Goal: Information Seeking & Learning: Learn about a topic

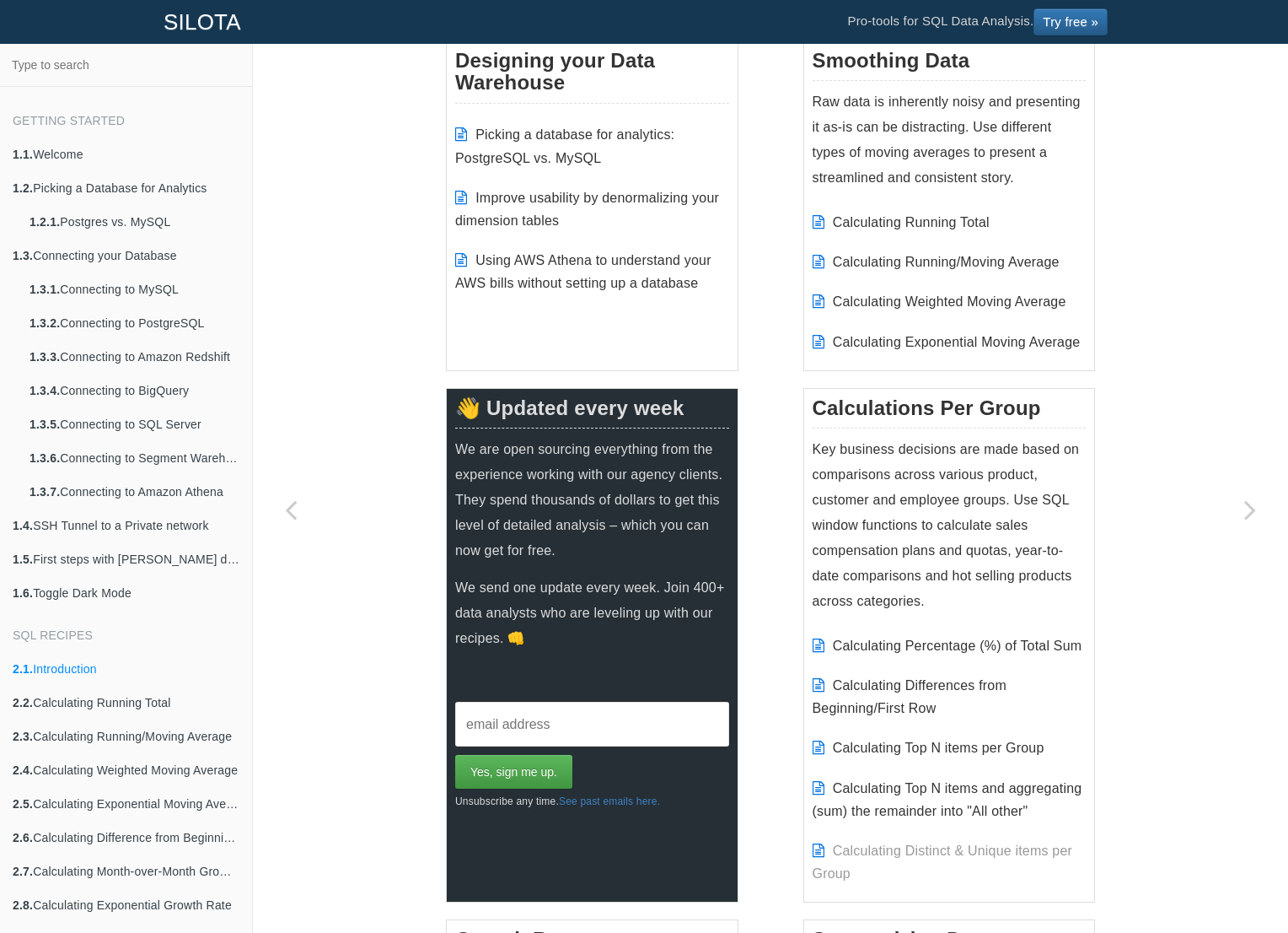
scroll to position [289, 0]
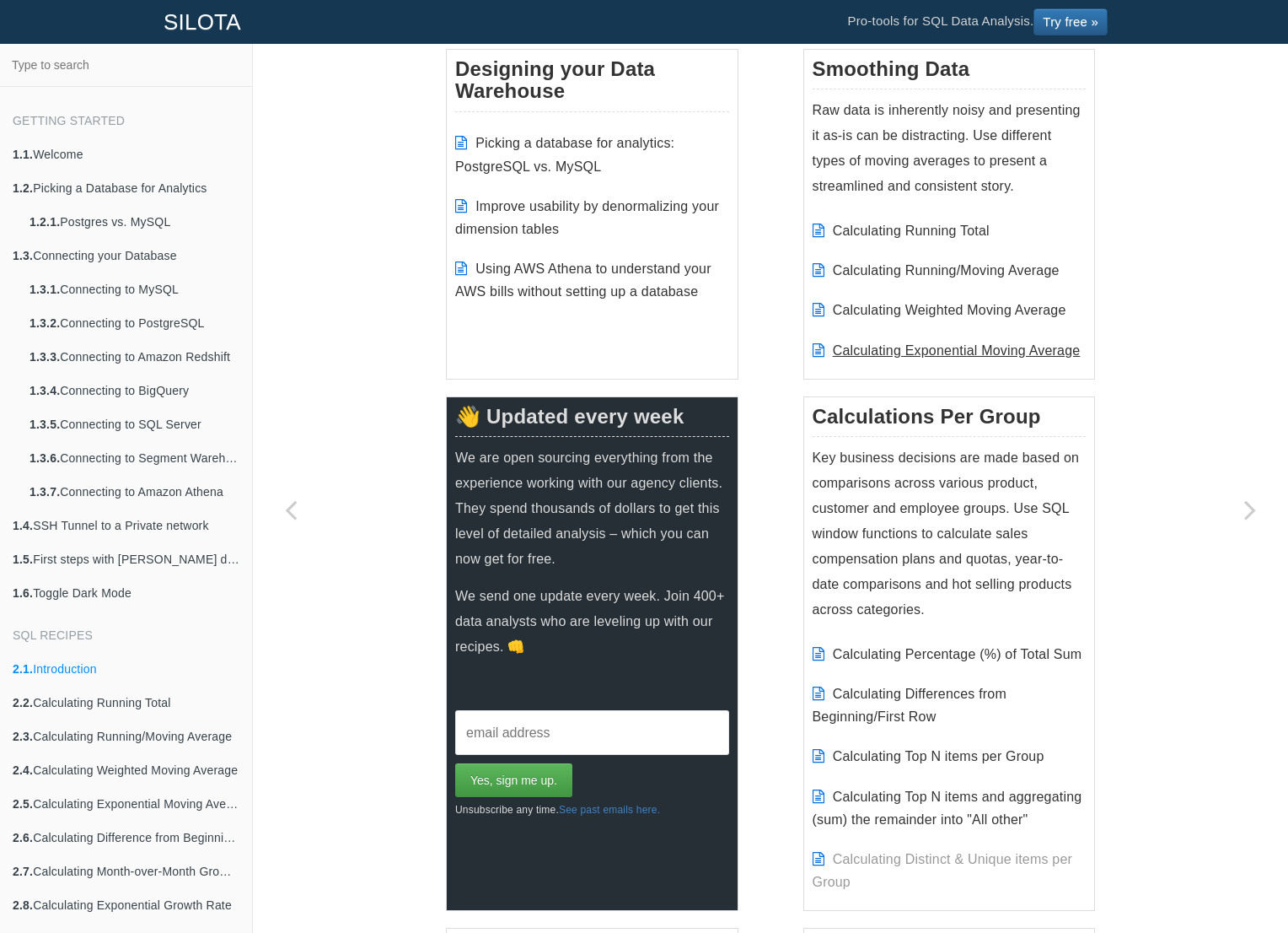
click at [939, 347] on link "Calculating Exponential Moving Average" at bounding box center [957, 351] width 248 height 15
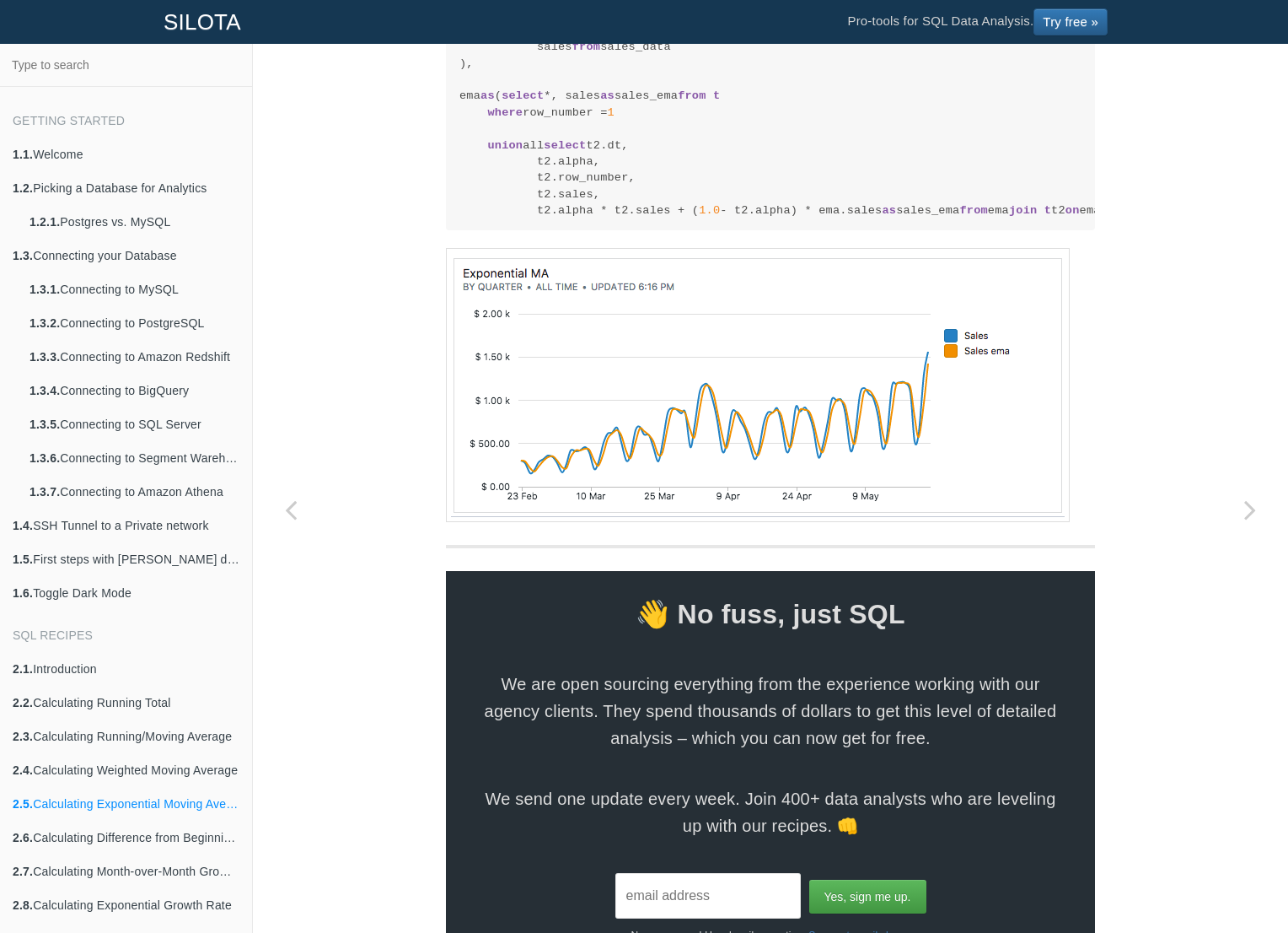
scroll to position [1939, 0]
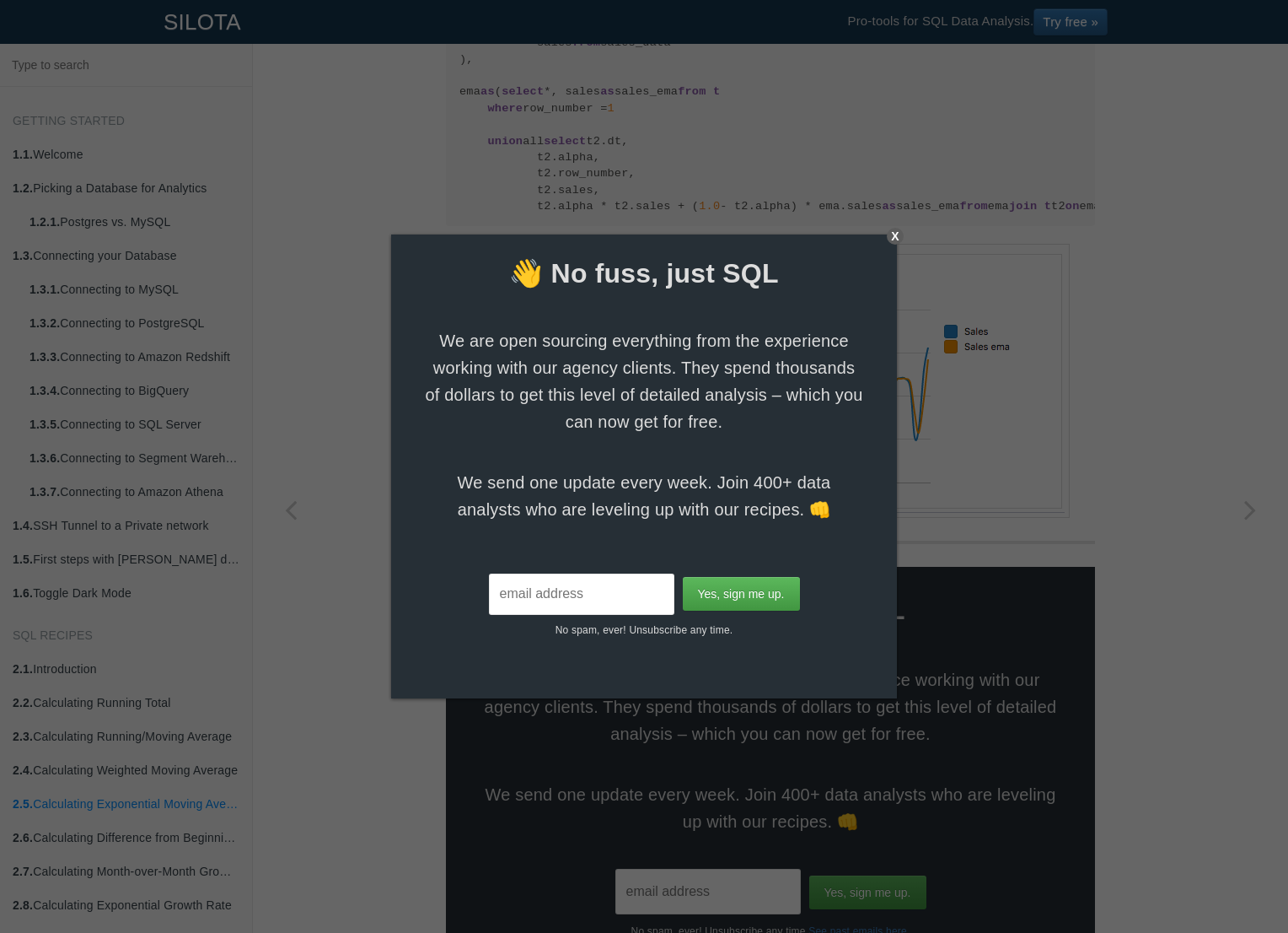
click at [893, 235] on div "X" at bounding box center [896, 236] width 17 height 17
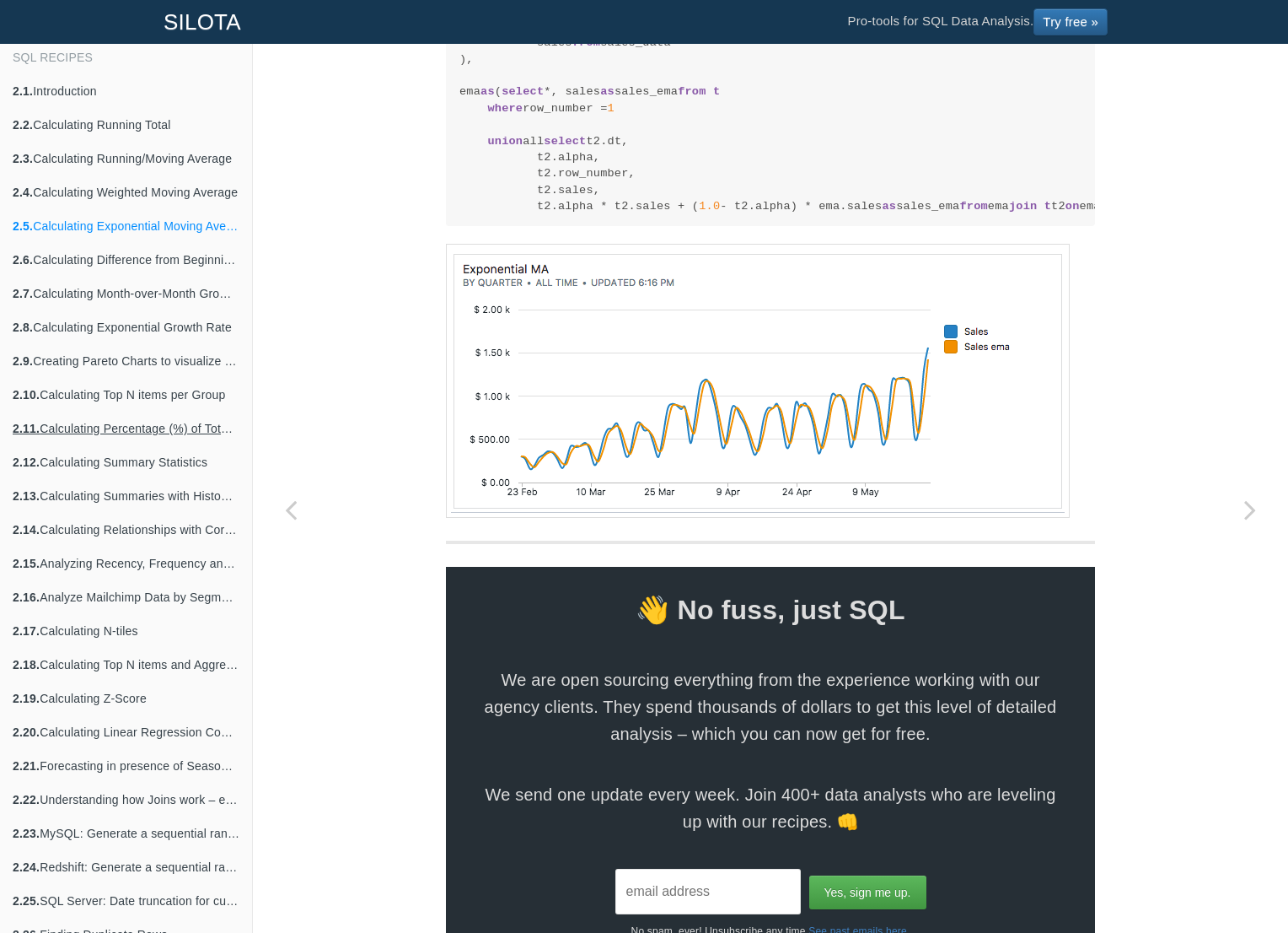
scroll to position [595, 0]
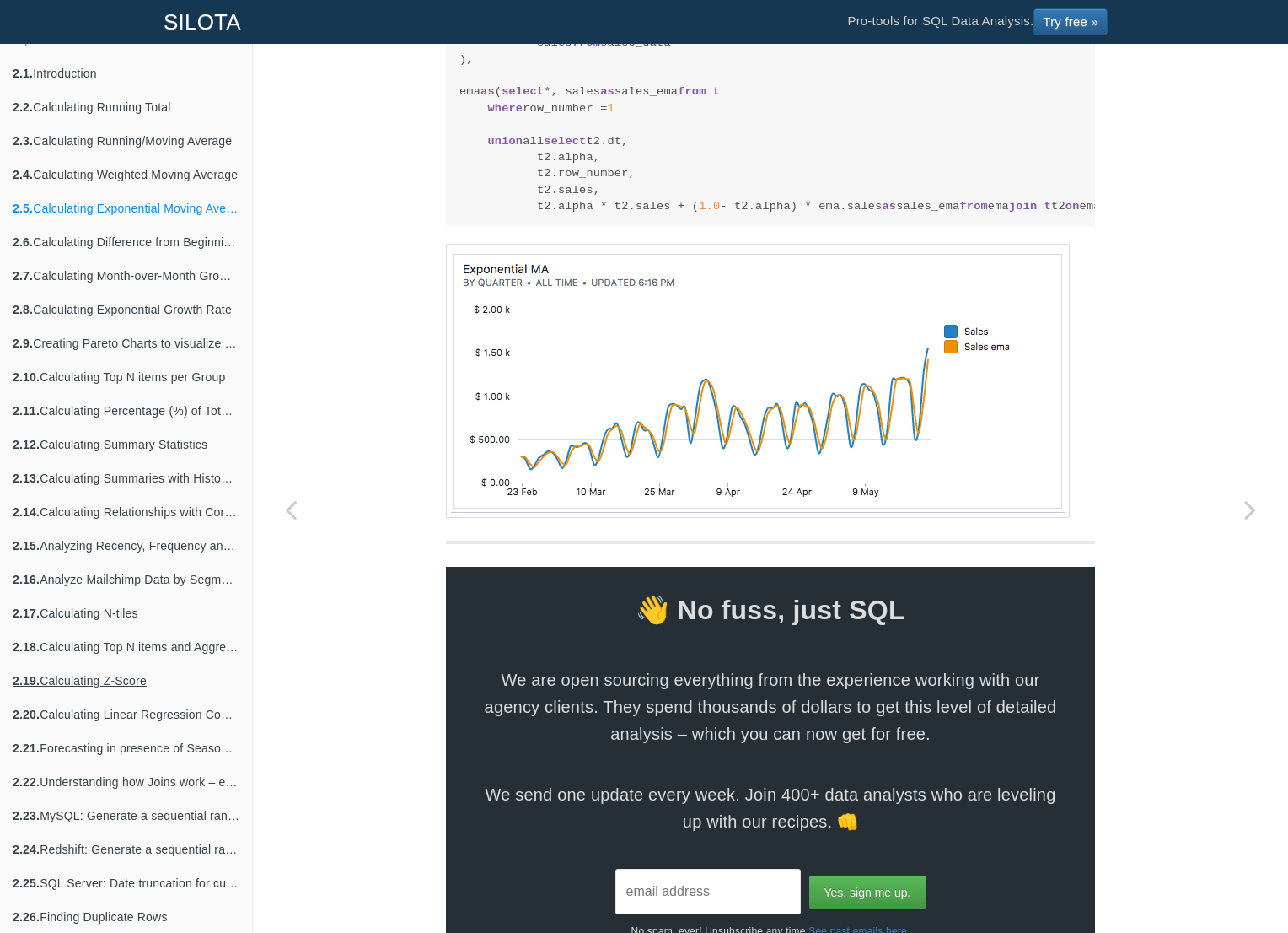
click at [90, 680] on link "2.19. Calculating Z-Score" at bounding box center [126, 680] width 252 height 34
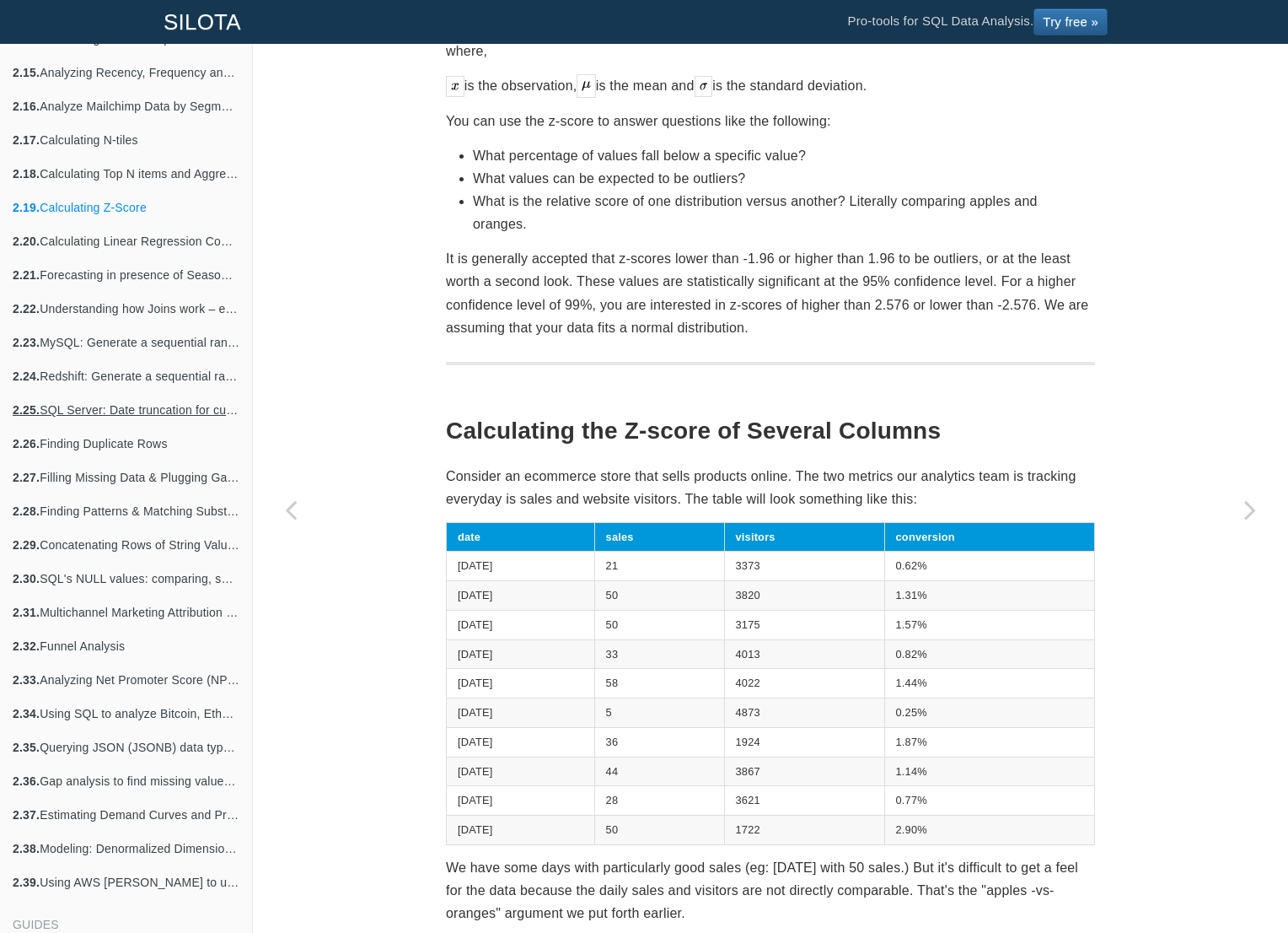
scroll to position [1076, 0]
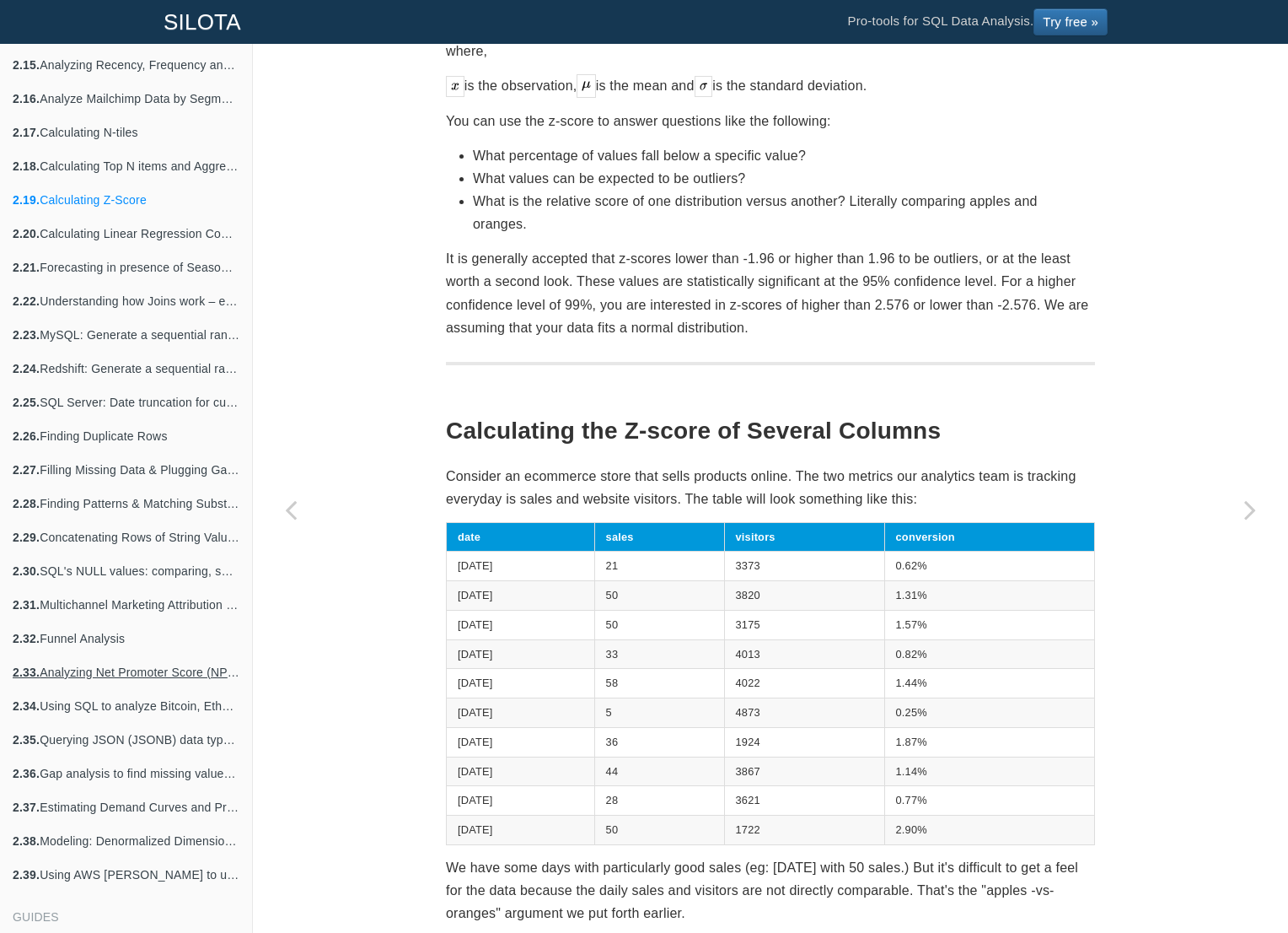
click at [147, 674] on link "2.33. Analyzing Net Promoter Score (NPS) surveys in SQL to improve customer sat…" at bounding box center [126, 672] width 252 height 34
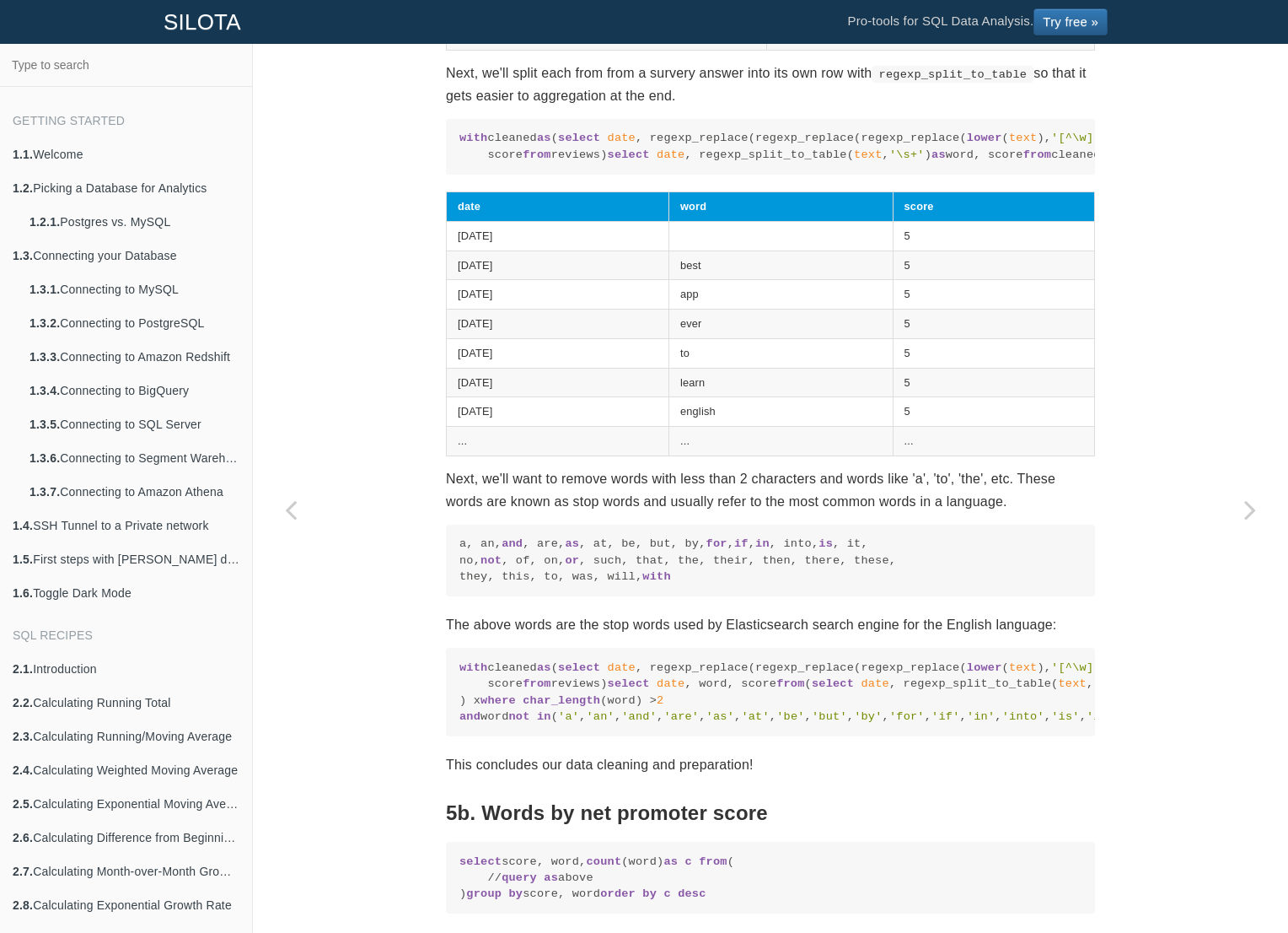
click at [222, 20] on link "SILOTA" at bounding box center [203, 21] width 103 height 42
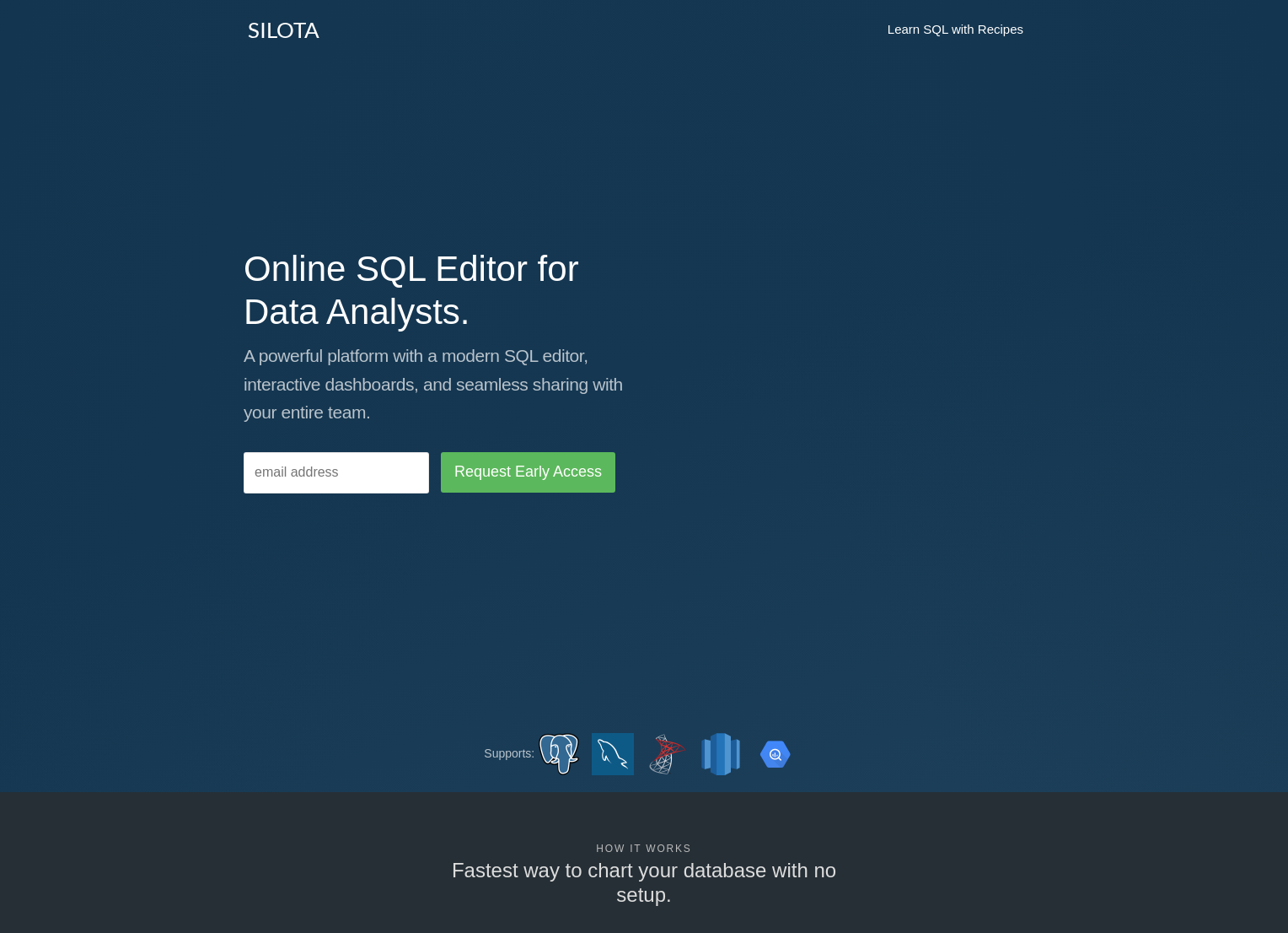
click at [974, 29] on link "Learn SQL with Recipes" at bounding box center [955, 29] width 169 height 42
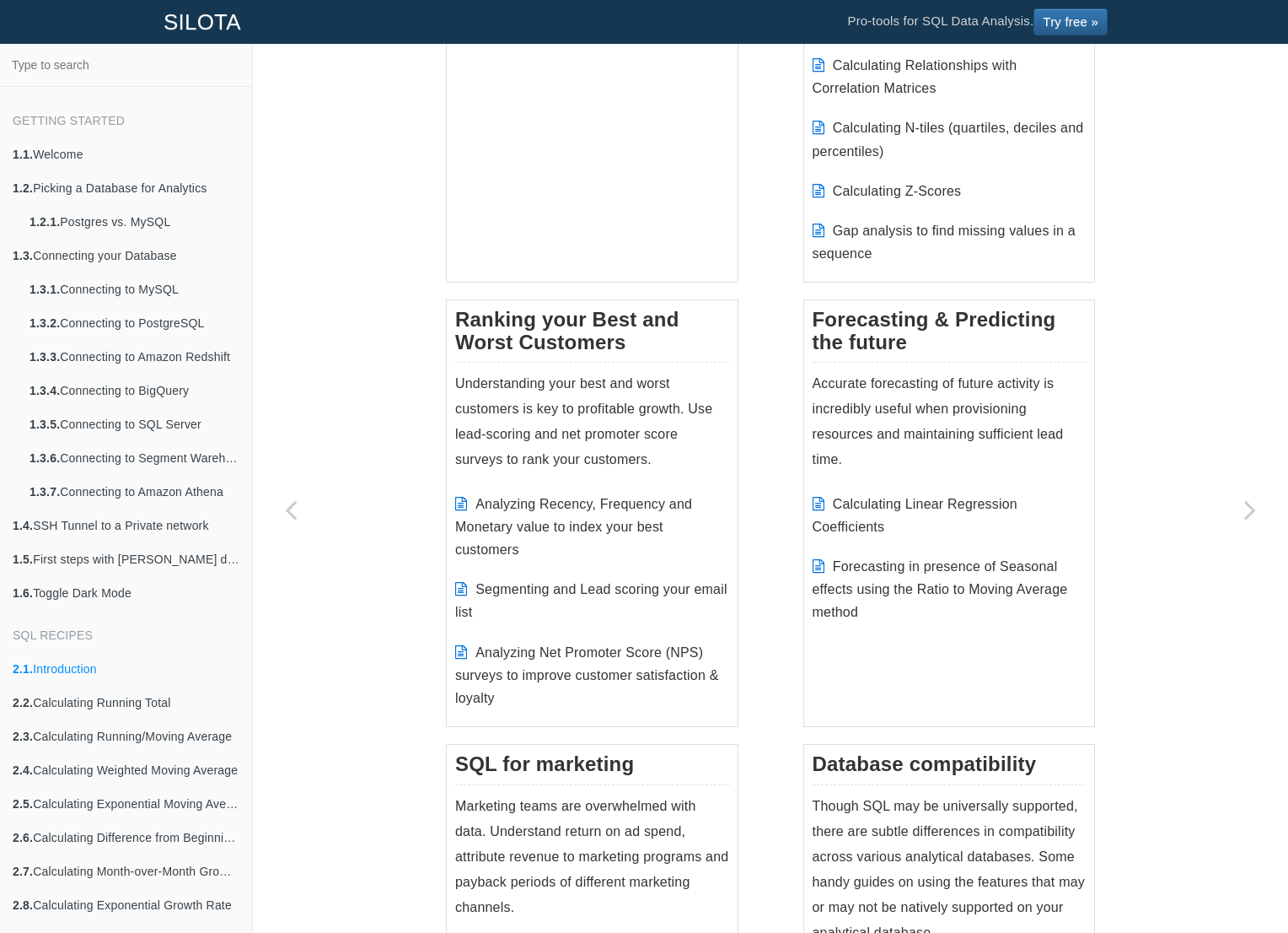
scroll to position [1505, 0]
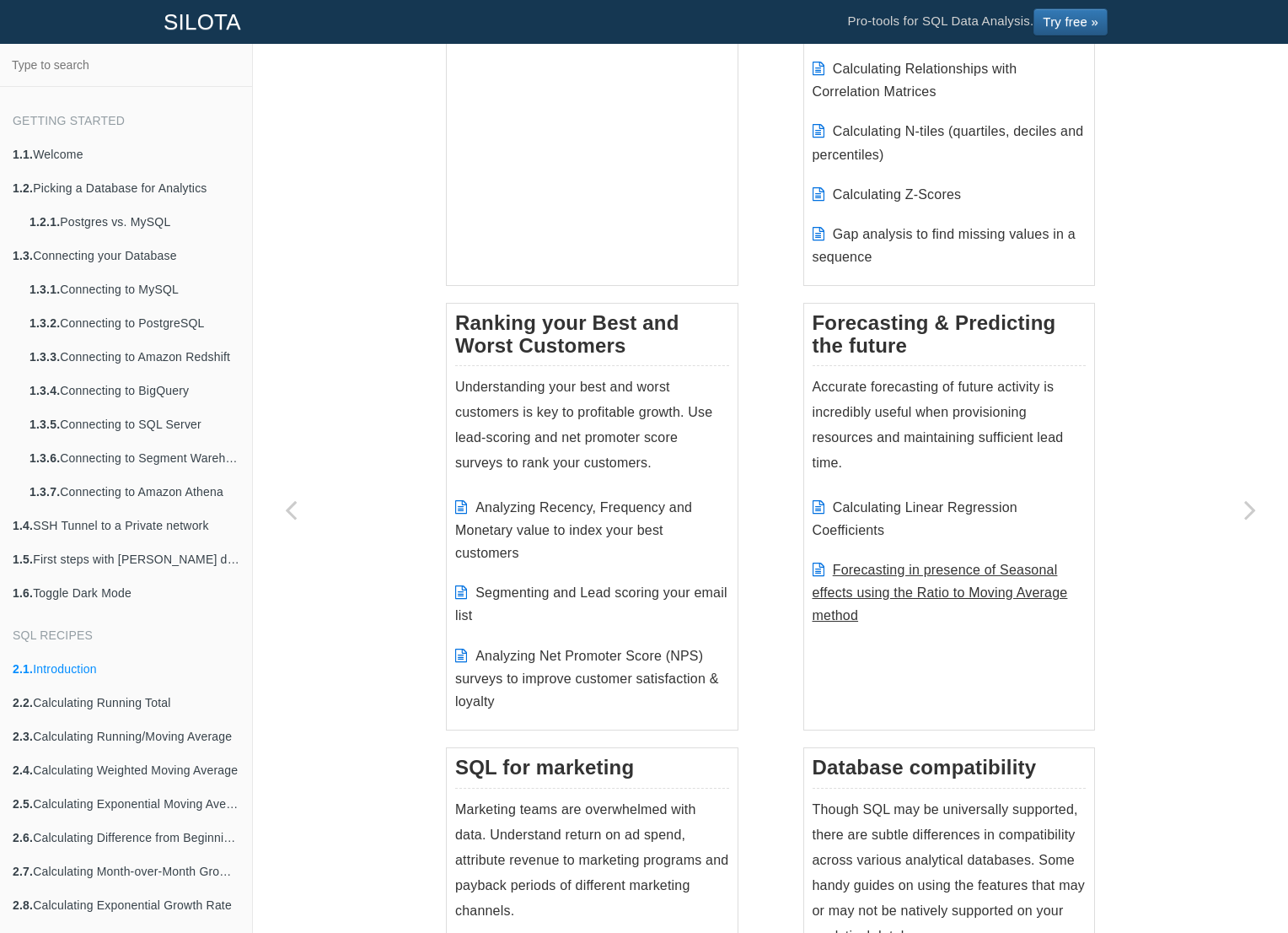
click at [973, 563] on link "Forecasting in presence of Seasonal effects using the Ratio to Moving Average m…" at bounding box center [939, 593] width 255 height 60
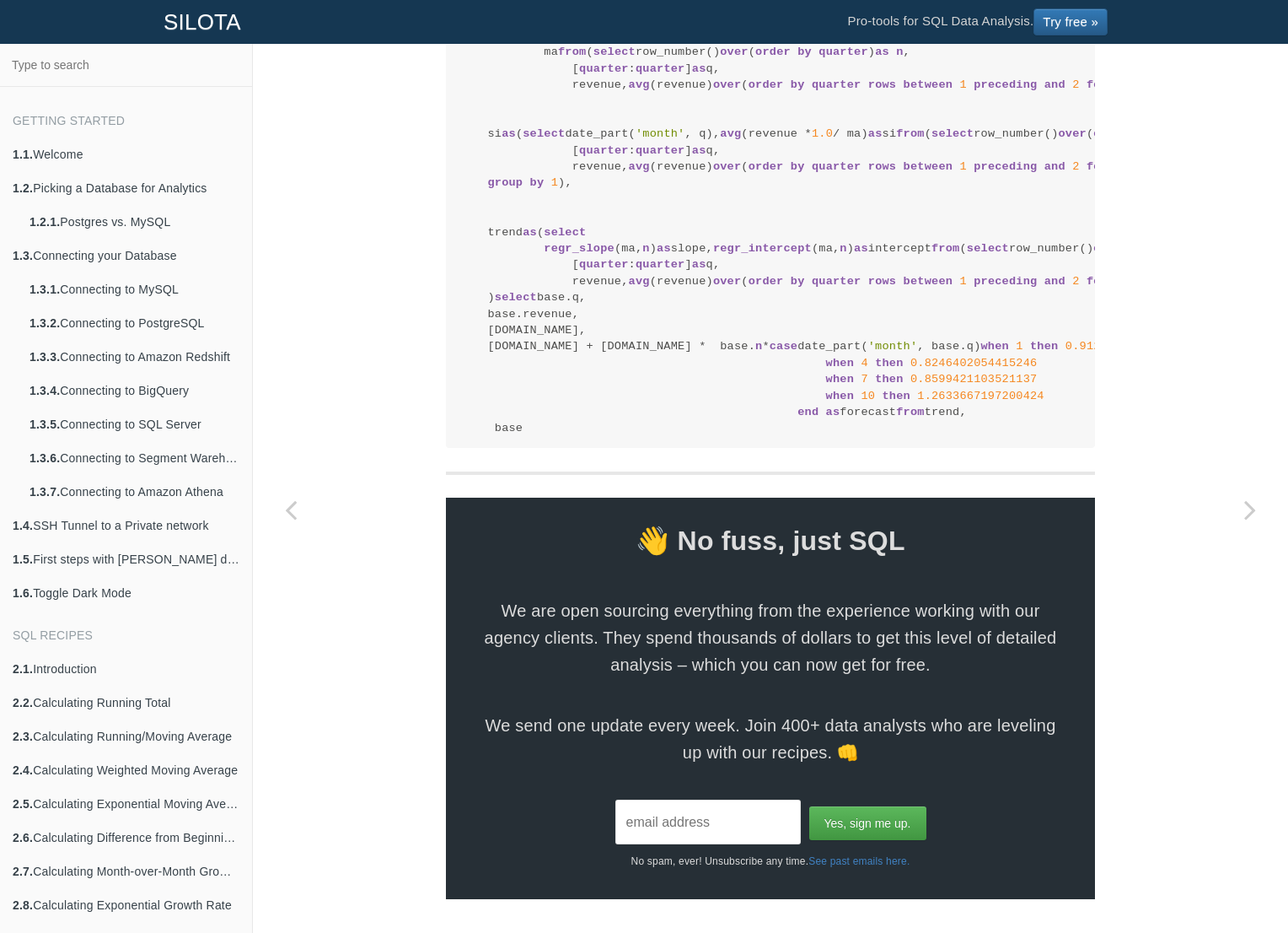
scroll to position [3373, 0]
drag, startPoint x: 552, startPoint y: 525, endPoint x: 602, endPoint y: 525, distance: 50.0
click at [602, 254] on span "regr_slope" at bounding box center [579, 248] width 70 height 13
click at [713, 254] on span "regr_intercept" at bounding box center [762, 248] width 99 height 13
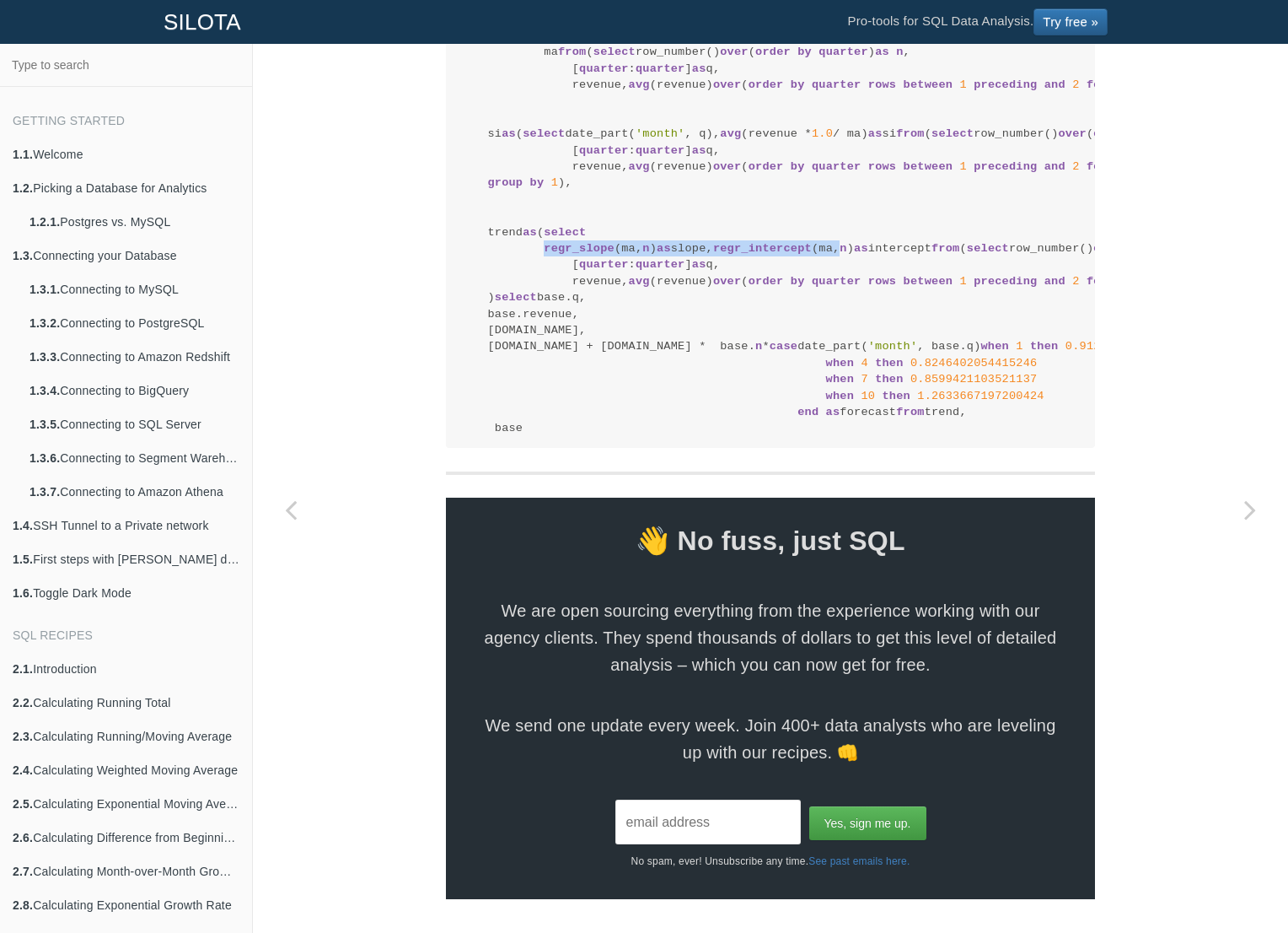
drag, startPoint x: 545, startPoint y: 460, endPoint x: 670, endPoint y: 470, distance: 125.4
click at [670, 436] on code "with base as ( select n , q, revenue, ma from ( select row_number() over ( orde…" at bounding box center [770, 216] width 622 height 442
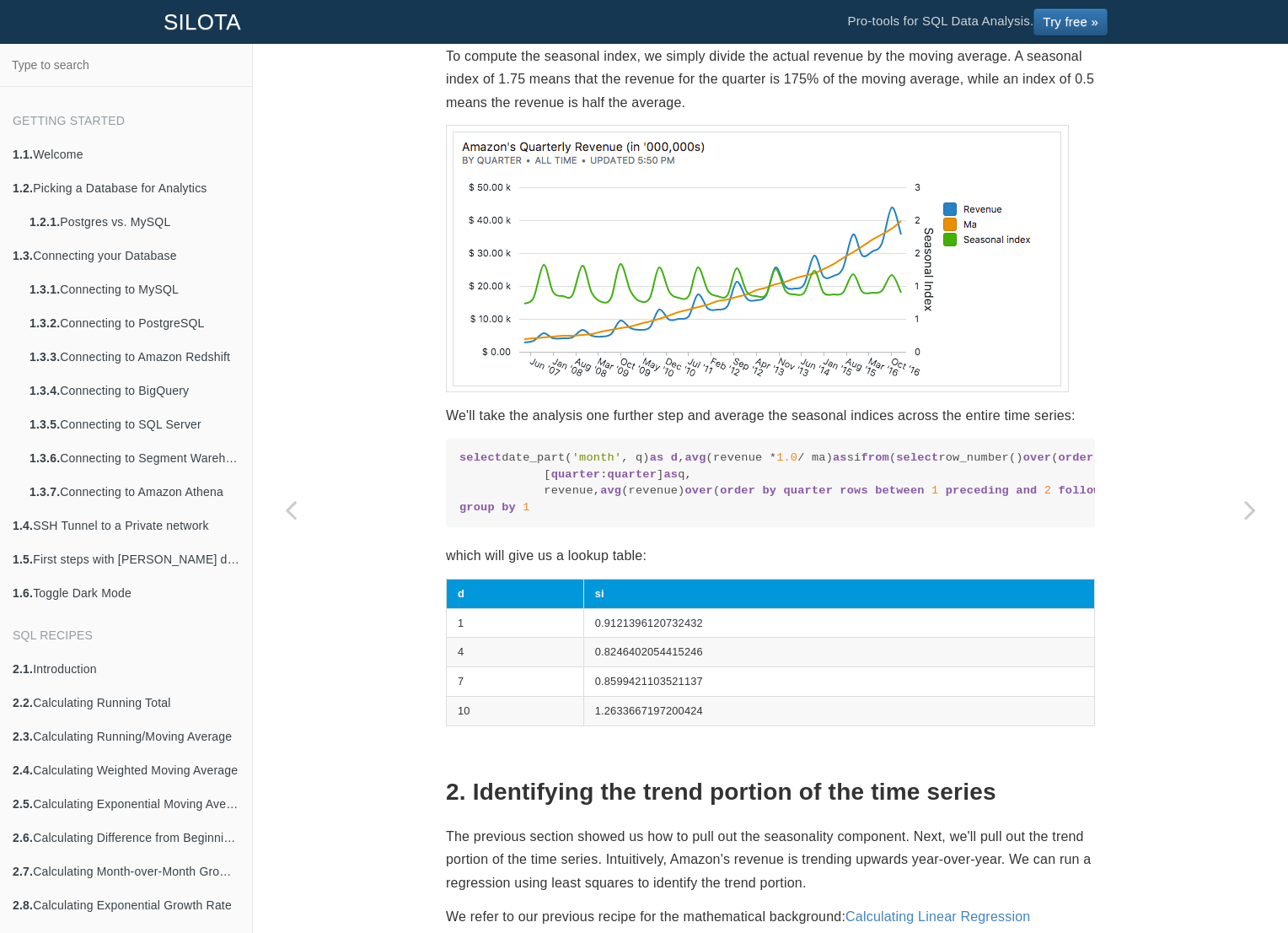
scroll to position [1467, 0]
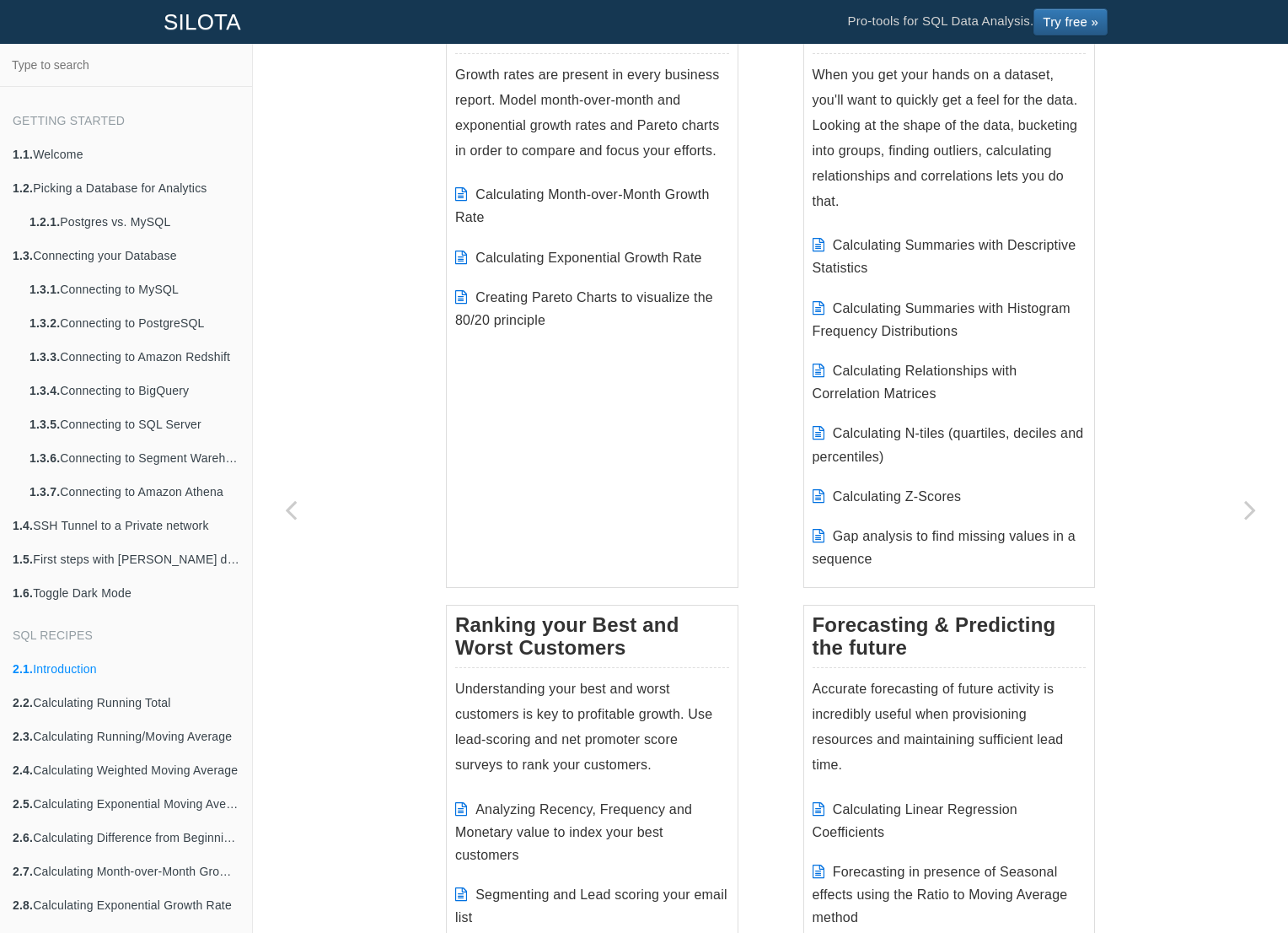
scroll to position [1325, 0]
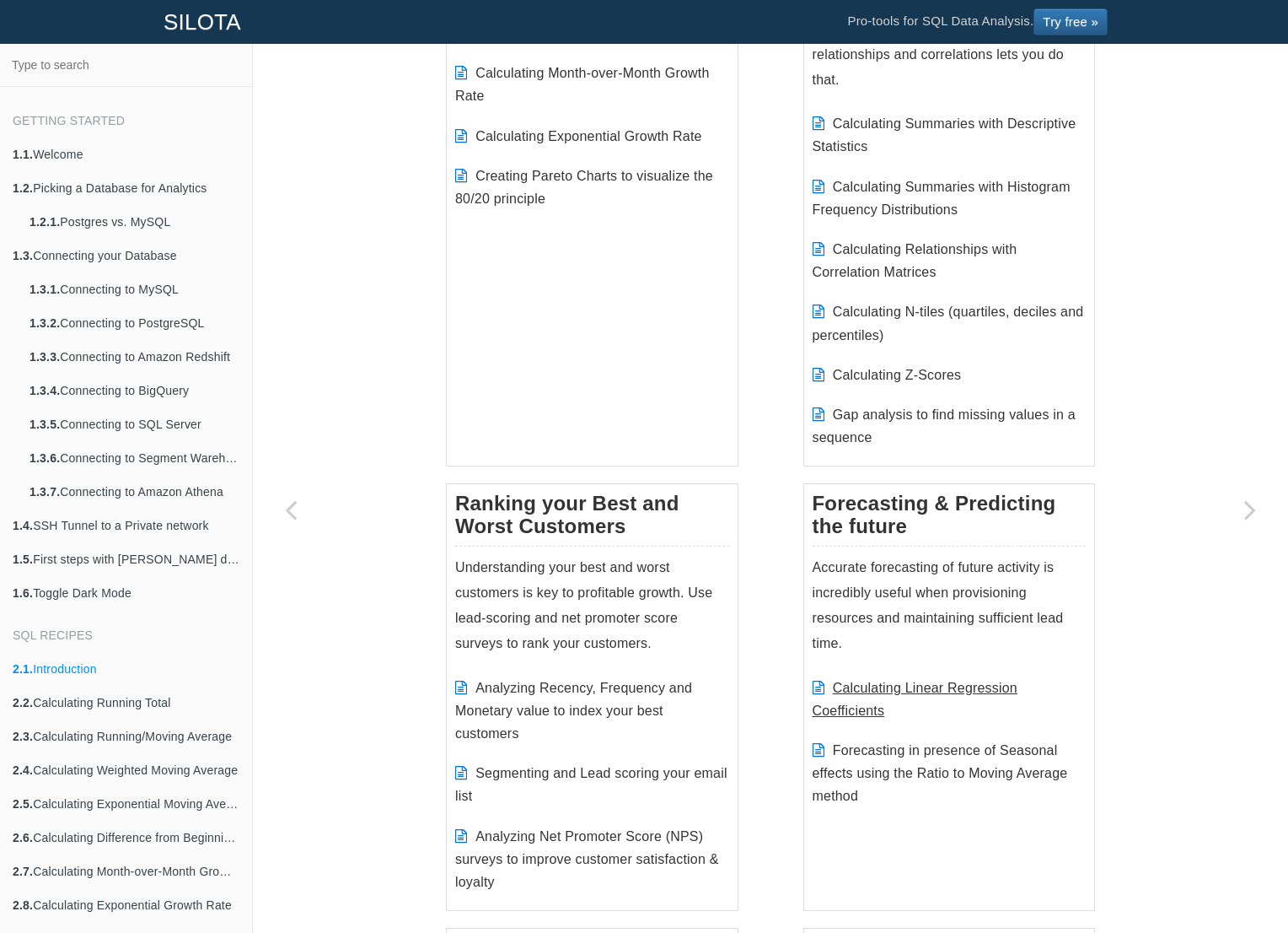
click at [947, 681] on link "Calculating Linear Regression Coefficients" at bounding box center [914, 698] width 205 height 37
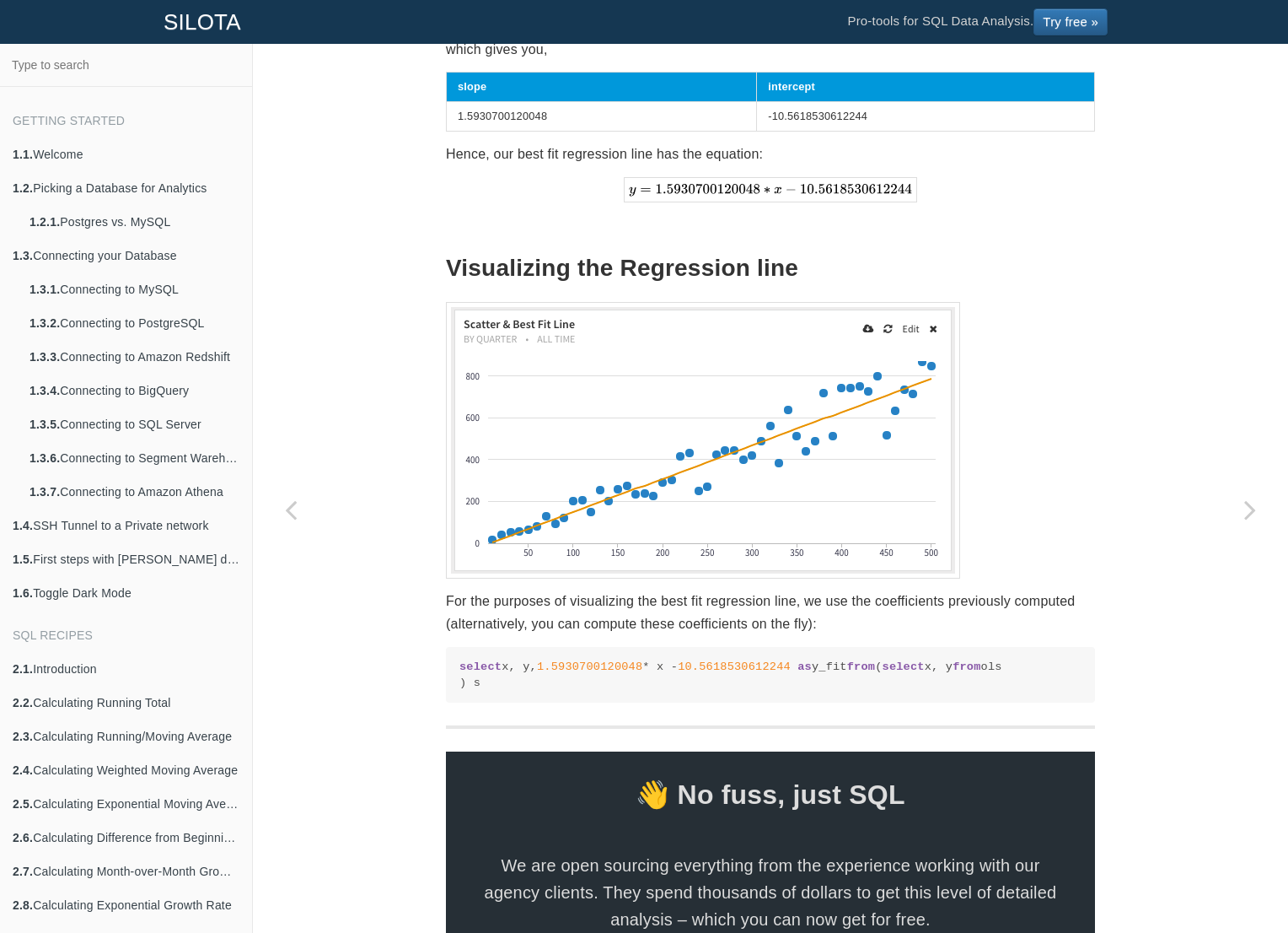
scroll to position [2135, 0]
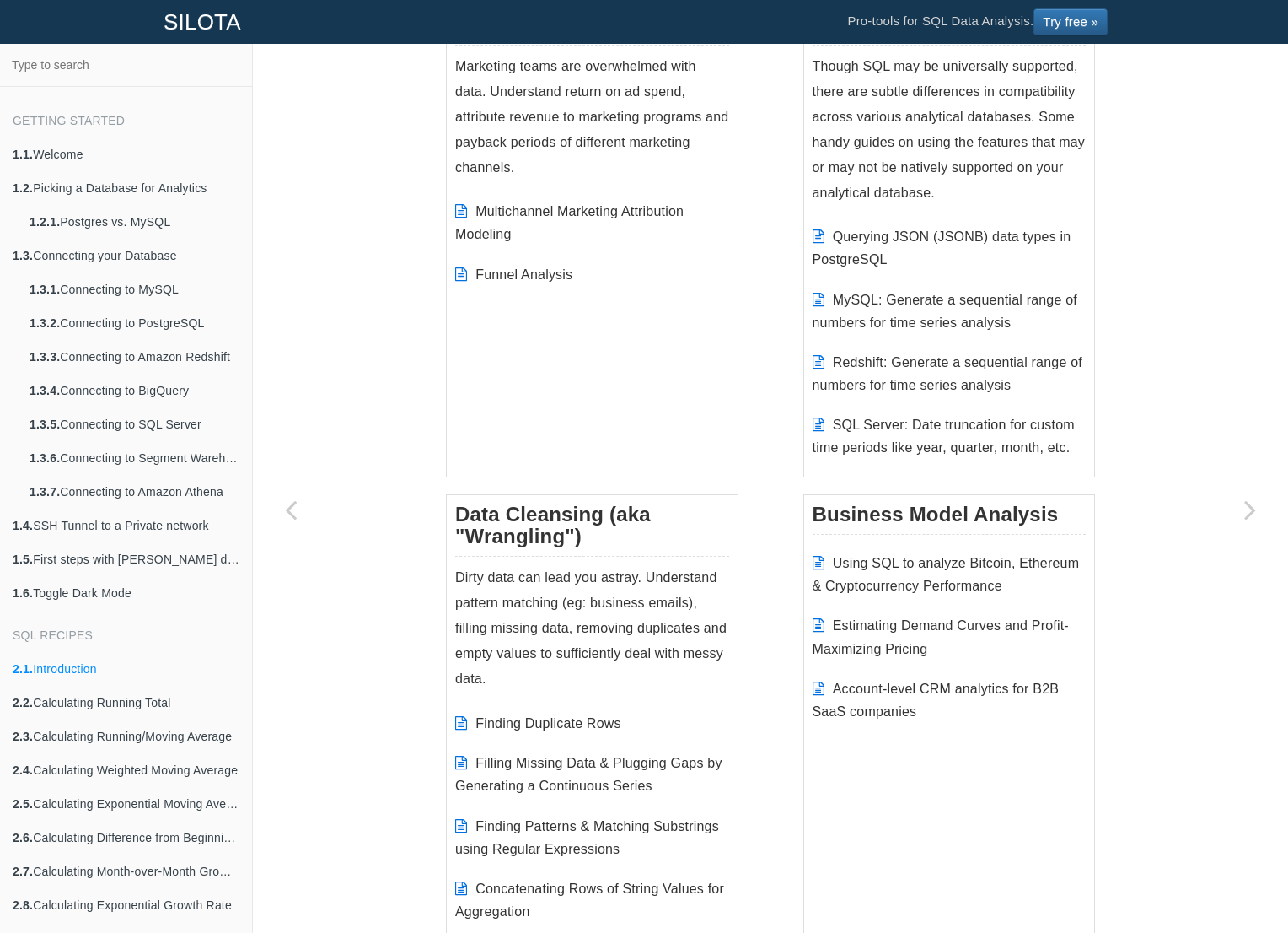
scroll to position [2250, 0]
click at [981, 617] on link "Estimating Demand Curves and Profit-Maximizing Pricing" at bounding box center [940, 635] width 256 height 37
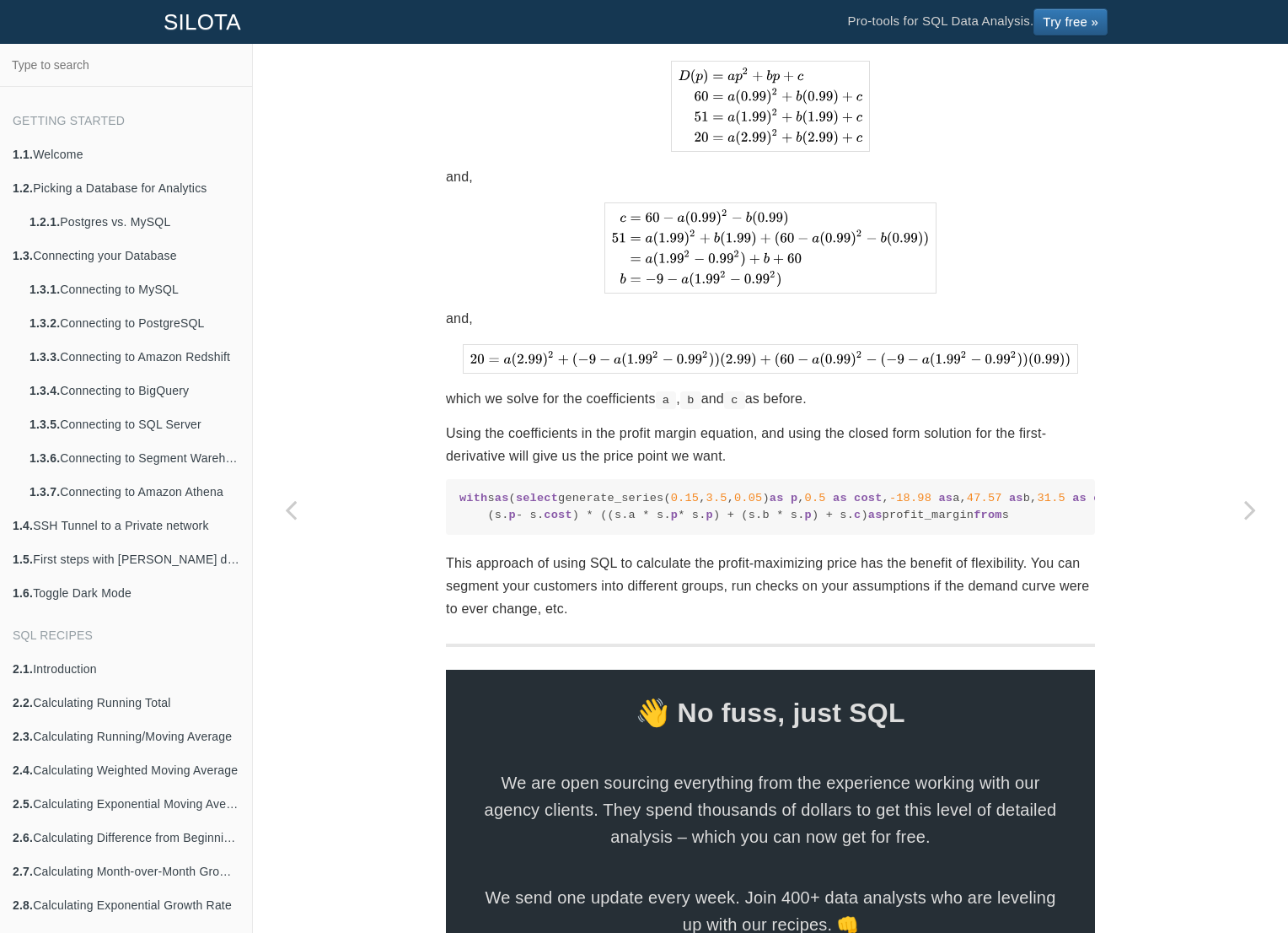
scroll to position [3659, 0]
